Goal: Information Seeking & Learning: Learn about a topic

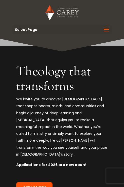
click at [0, 49] on div "Video Player 00:02 00:00 00:11 Use Up/Down Arrow keys to increase or decrease v…" at bounding box center [62, 137] width 124 height 196
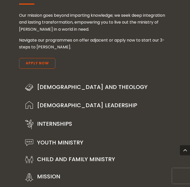
scroll to position [745, 0]
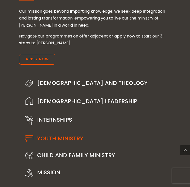
click at [73, 131] on div "Youth Ministry" at bounding box center [95, 139] width 152 height 17
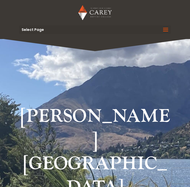
click at [166, 26] on span at bounding box center [166, 33] width 8 height 14
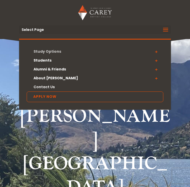
click at [52, 50] on link "Study Options" at bounding box center [95, 51] width 137 height 9
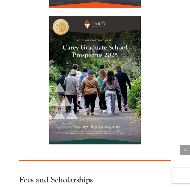
scroll to position [2266, 0]
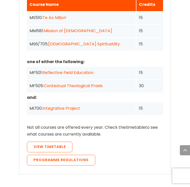
scroll to position [756, 0]
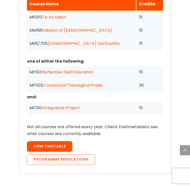
click at [57, 144] on span "View Timetable" at bounding box center [50, 146] width 32 height 5
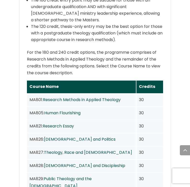
scroll to position [617, 0]
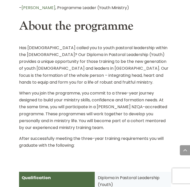
scroll to position [397, 0]
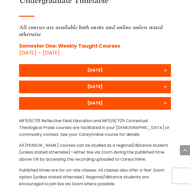
scroll to position [387, 0]
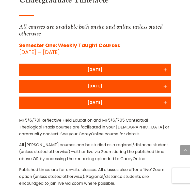
click at [112, 66] on div "[DATE]" at bounding box center [95, 69] width 147 height 7
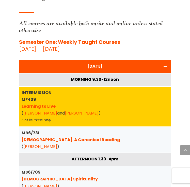
scroll to position [388, 0]
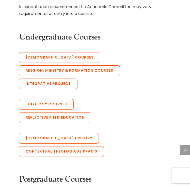
scroll to position [377, 0]
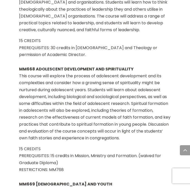
scroll to position [6460, 0]
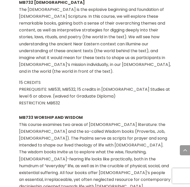
scroll to position [2149, 0]
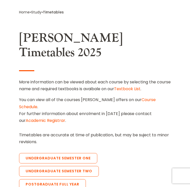
scroll to position [157, 0]
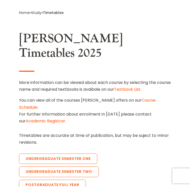
click at [136, 98] on link "Course Schedule" at bounding box center [87, 104] width 137 height 13
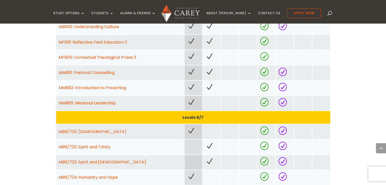
scroll to position [513, 0]
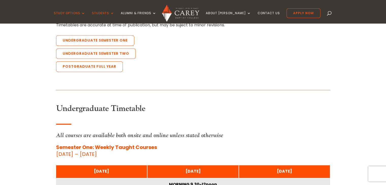
scroll to position [164, 0]
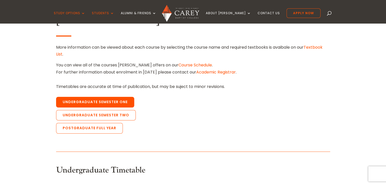
click at [123, 99] on link "Undergraduate Semester One" at bounding box center [95, 102] width 78 height 11
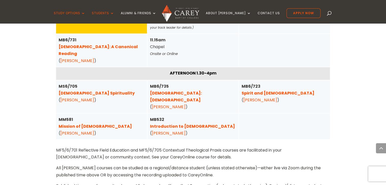
scroll to position [361, 0]
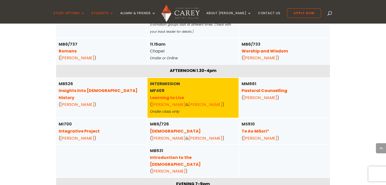
scroll to position [839, 0]
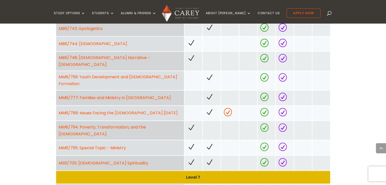
scroll to position [835, 0]
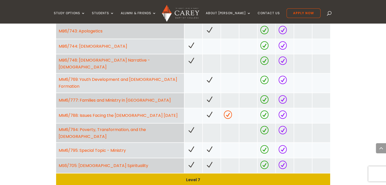
click at [127, 77] on link "MM6/769: Youth Development and Gospel Formation" at bounding box center [118, 83] width 119 height 13
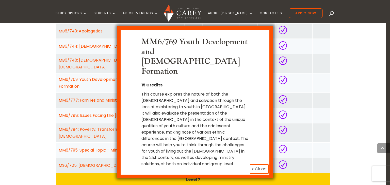
click at [256, 165] on button "x Close" at bounding box center [259, 170] width 19 height 10
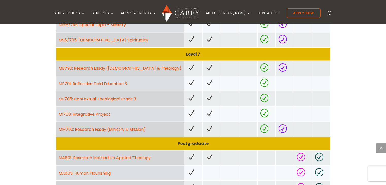
scroll to position [961, 0]
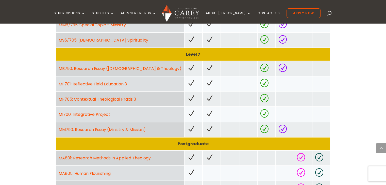
click at [117, 127] on link "MM790: Research Essay (Ministry & Mission)" at bounding box center [102, 130] width 87 height 6
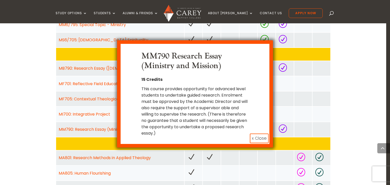
click at [252, 134] on button "x Close" at bounding box center [259, 139] width 19 height 10
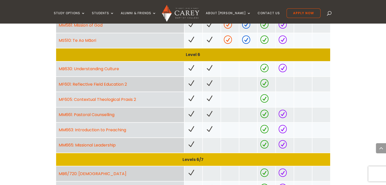
scroll to position [466, 0]
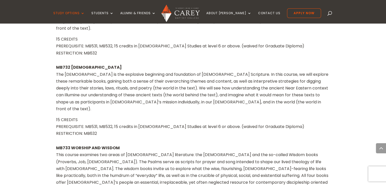
scroll to position [1531, 0]
